Goal: Task Accomplishment & Management: Use online tool/utility

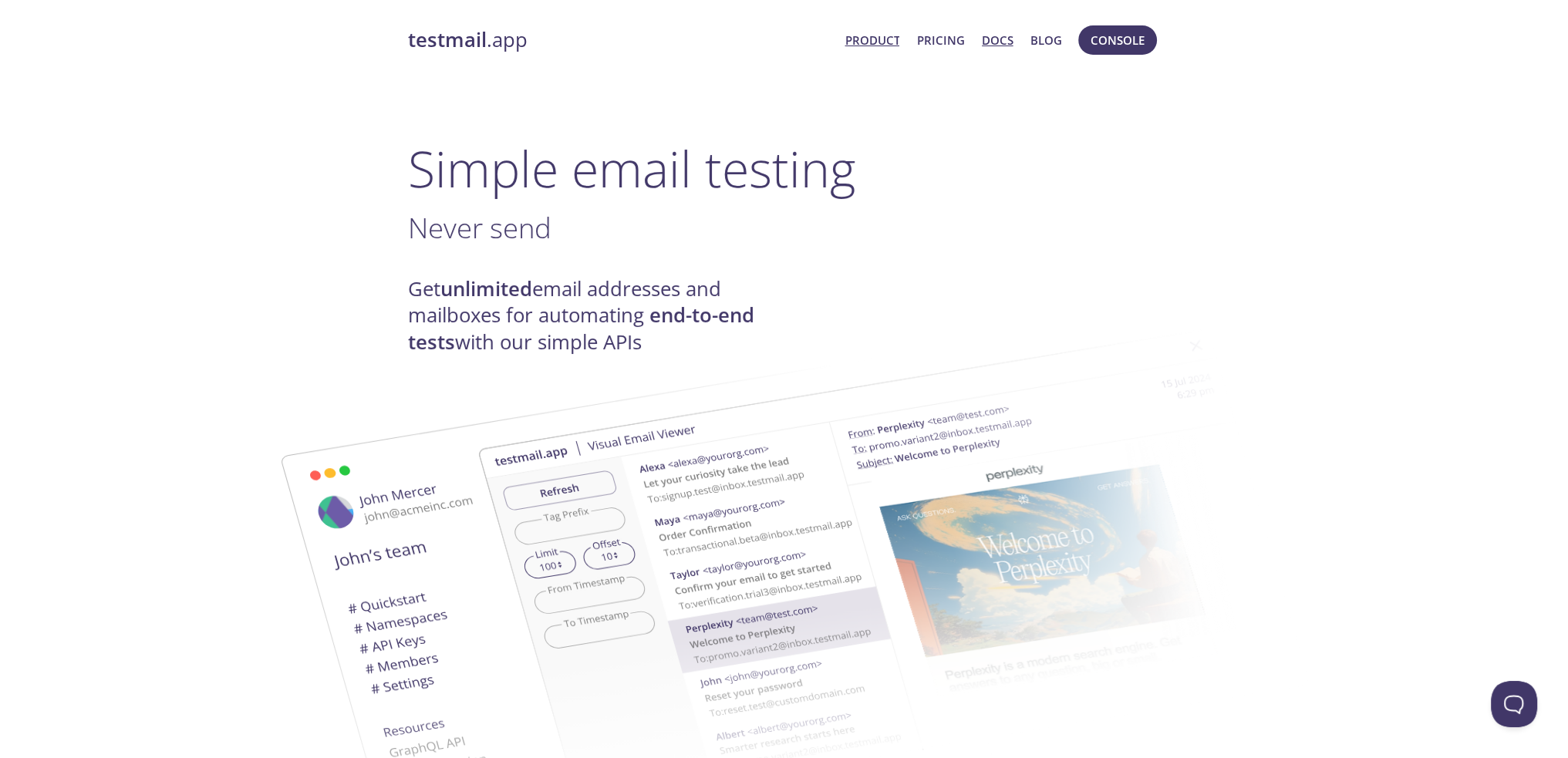
click at [1000, 41] on link "Docs" at bounding box center [998, 40] width 31 height 20
click at [1119, 32] on span "Console" at bounding box center [1117, 40] width 54 height 20
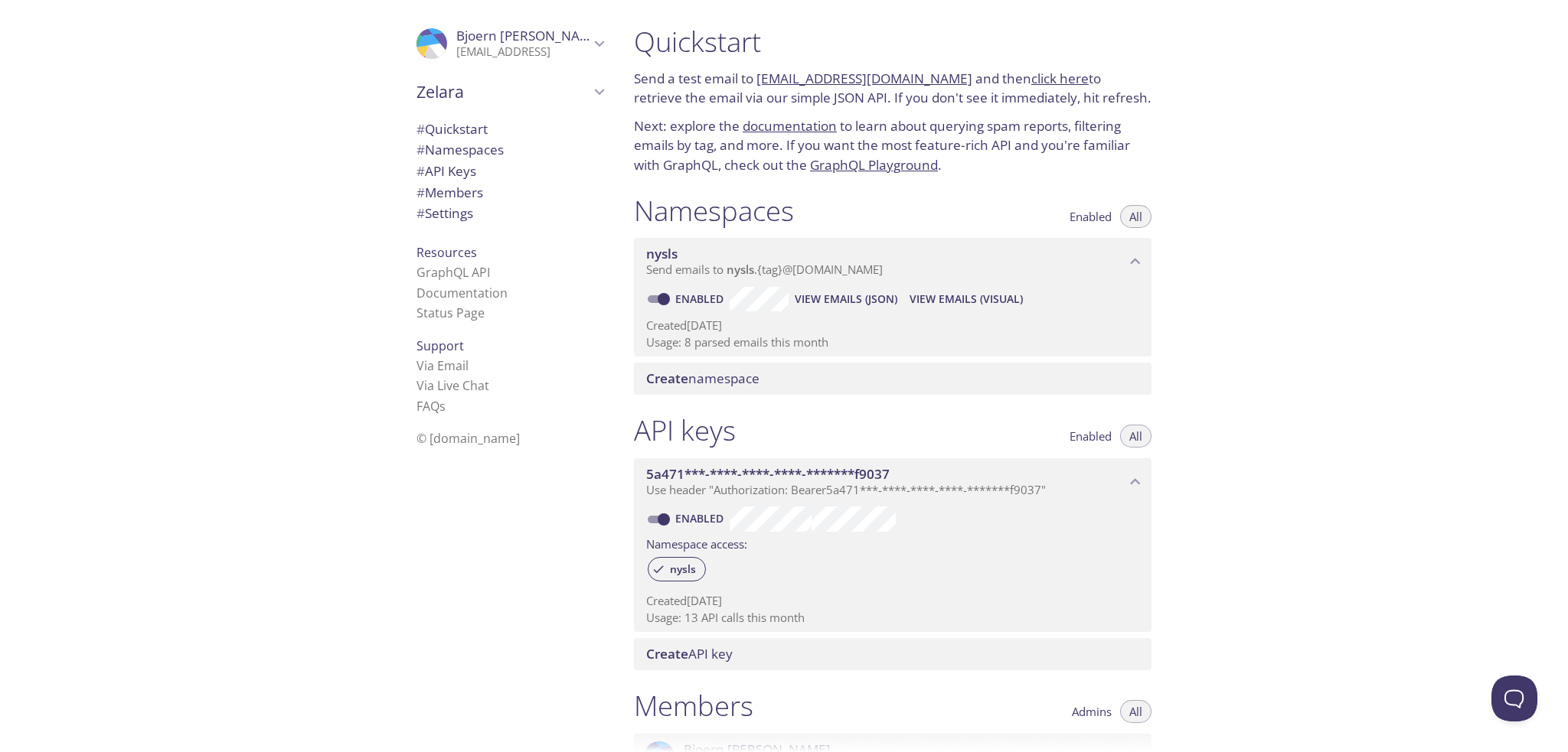
click at [457, 165] on span "# API Keys" at bounding box center [446, 171] width 60 height 18
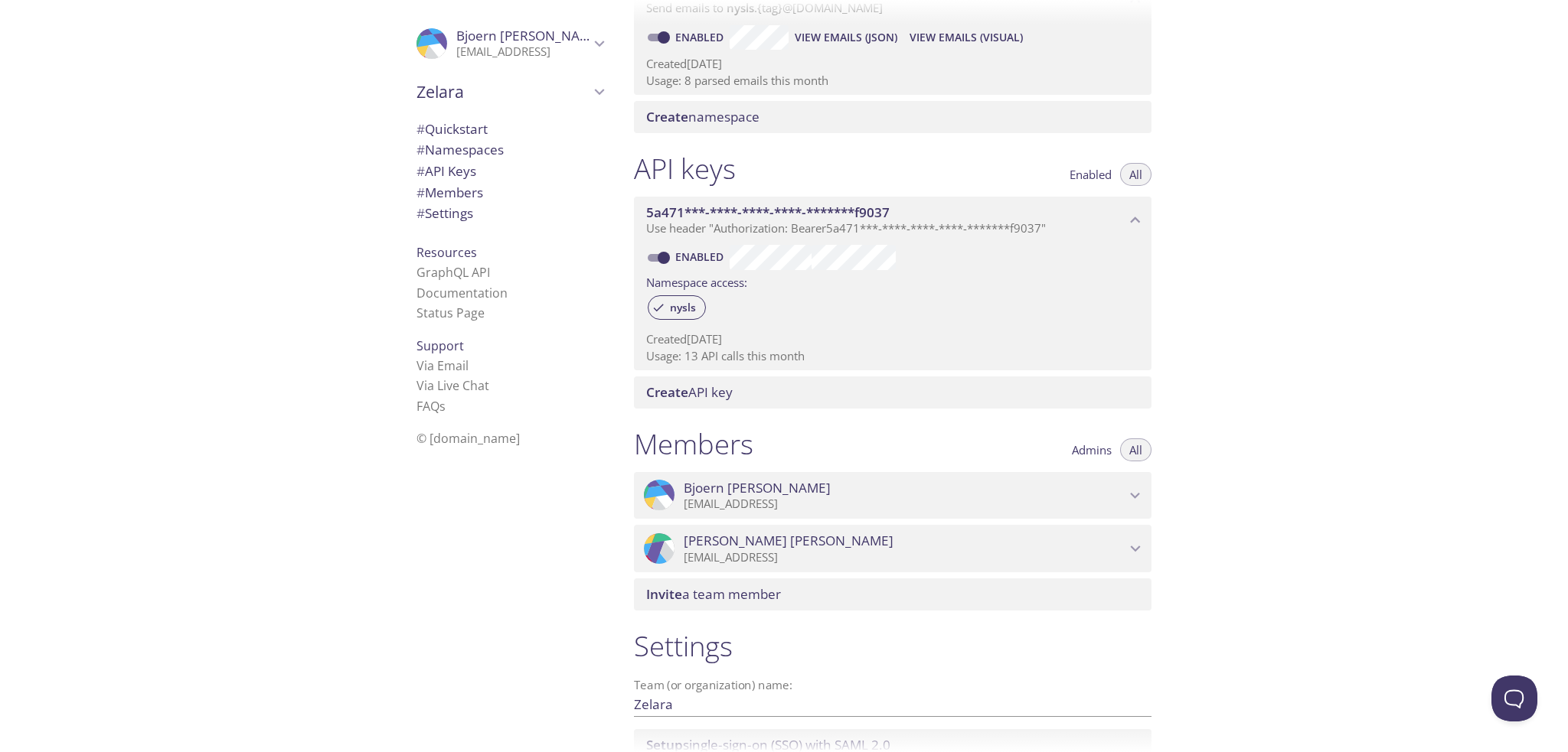
scroll to position [256, 0]
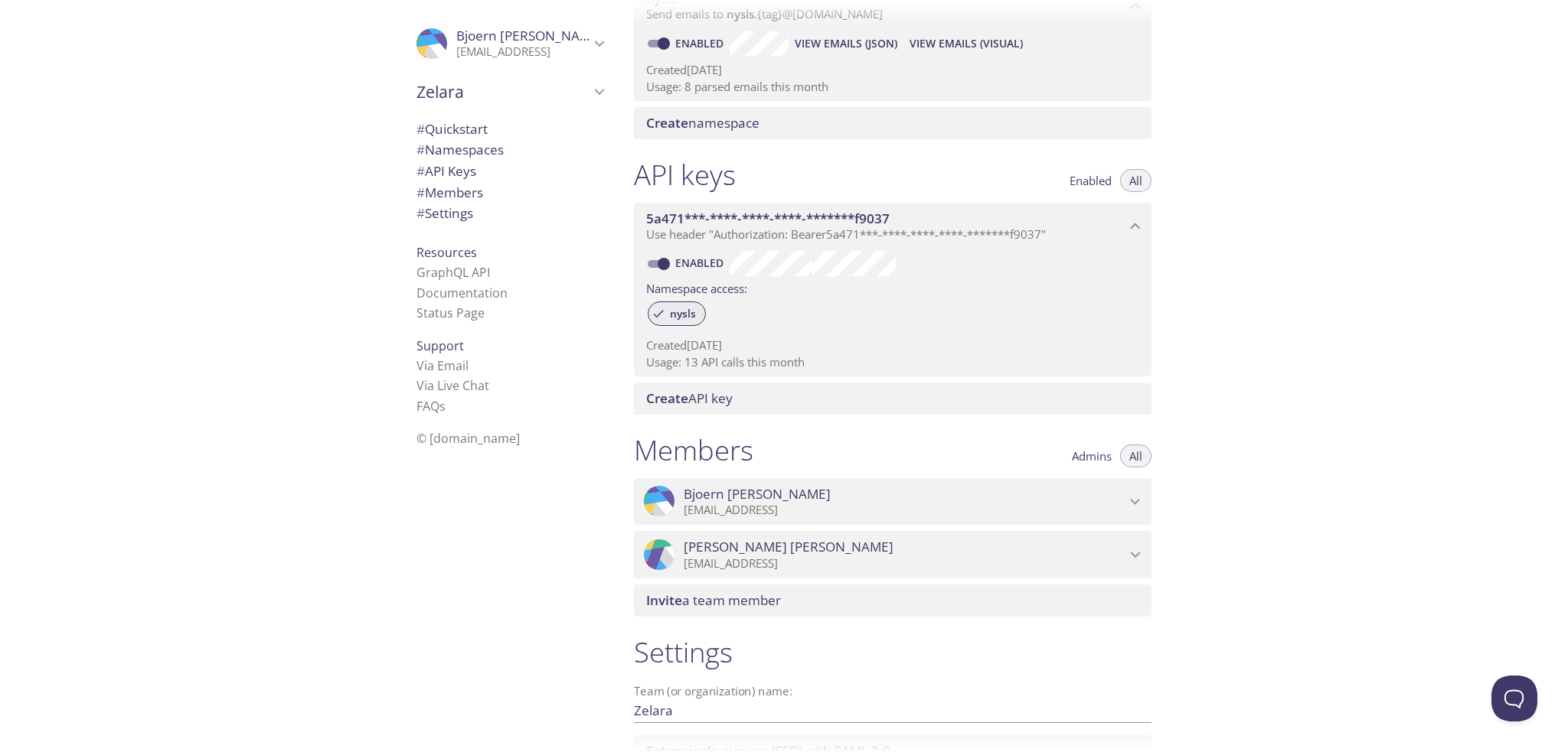
drag, startPoint x: 670, startPoint y: 309, endPoint x: 756, endPoint y: 277, distance: 91.8
click at [759, 277] on div "Enabled Namespace access: nysls Created [DATE] Usage: 13 API calls this month" at bounding box center [893, 313] width 517 height 127
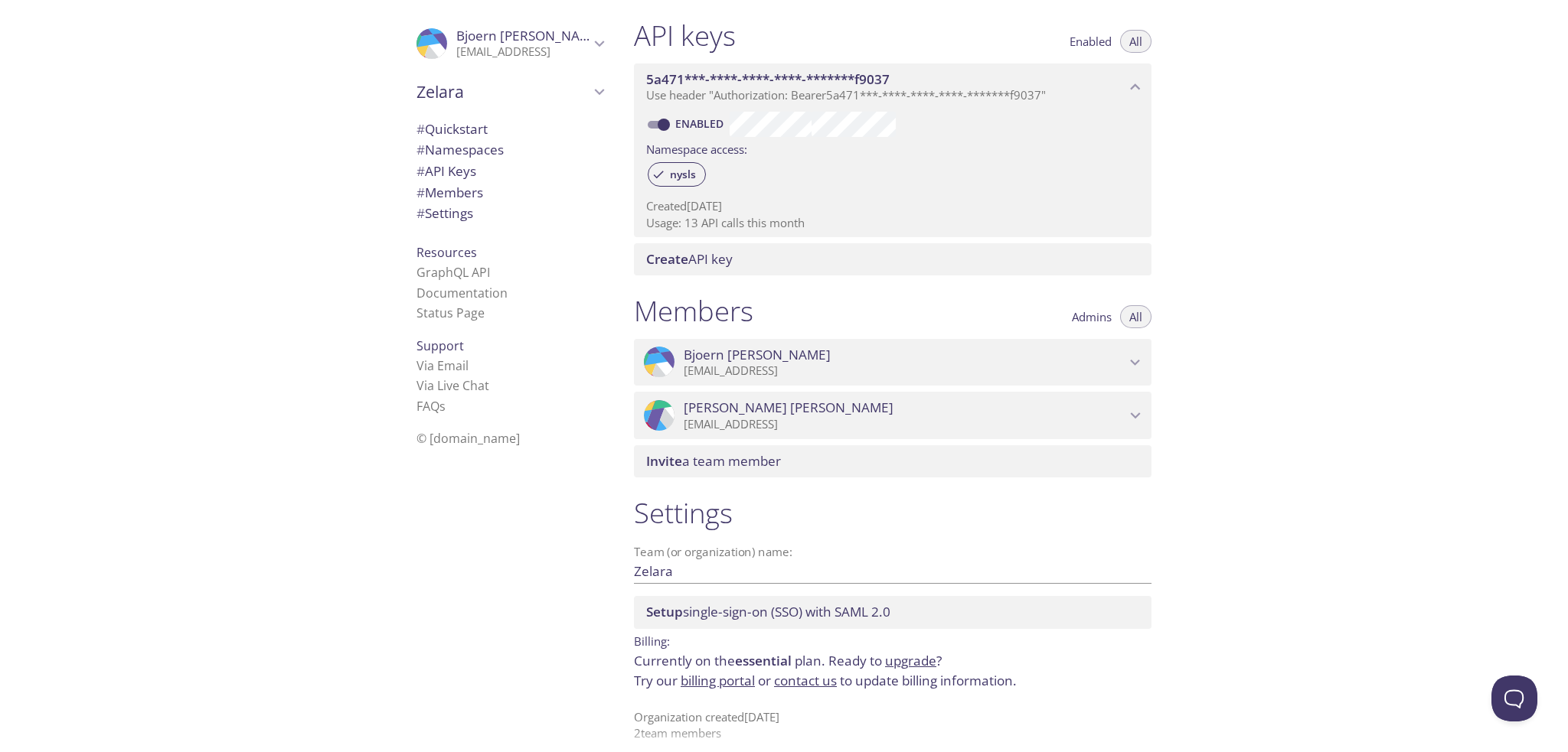
scroll to position [409, 0]
